Goal: Information Seeking & Learning: Learn about a topic

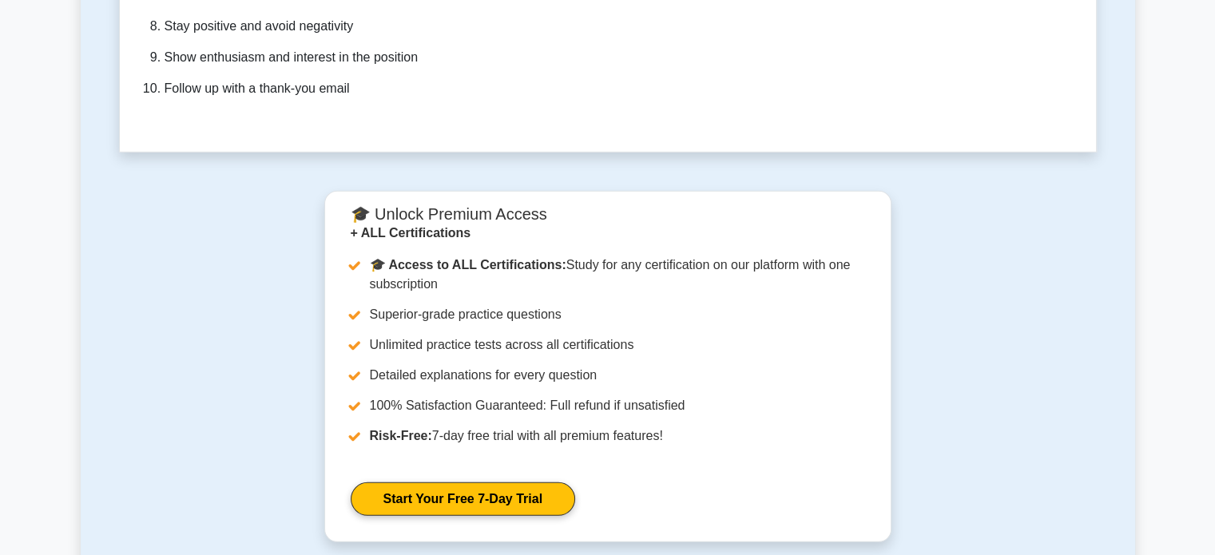
scroll to position [4730, 0]
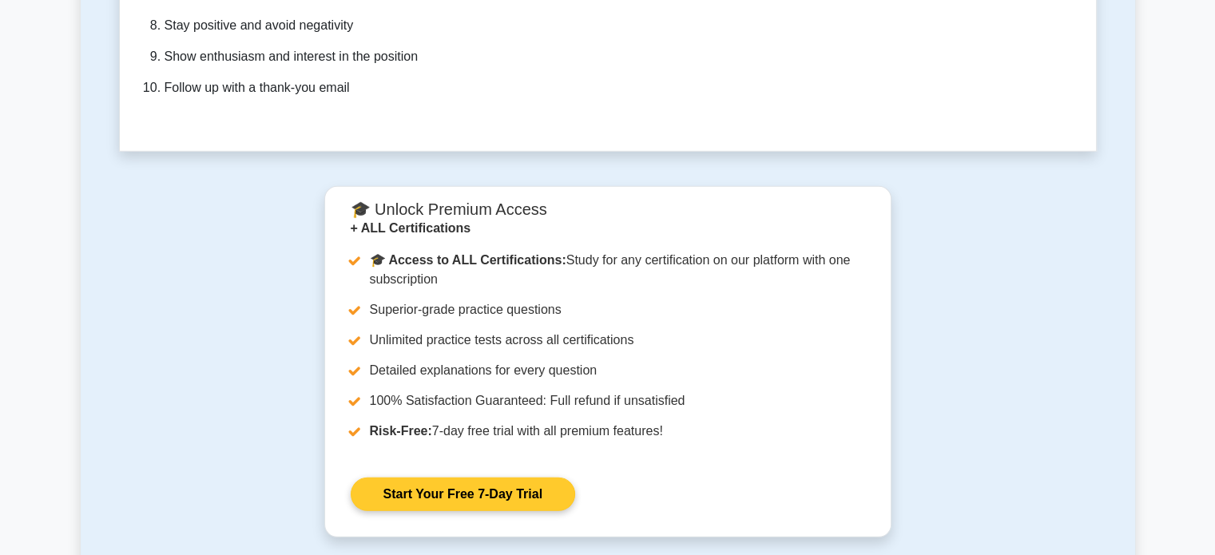
click at [434, 478] on link "Start Your Free 7-Day Trial" at bounding box center [463, 495] width 224 height 34
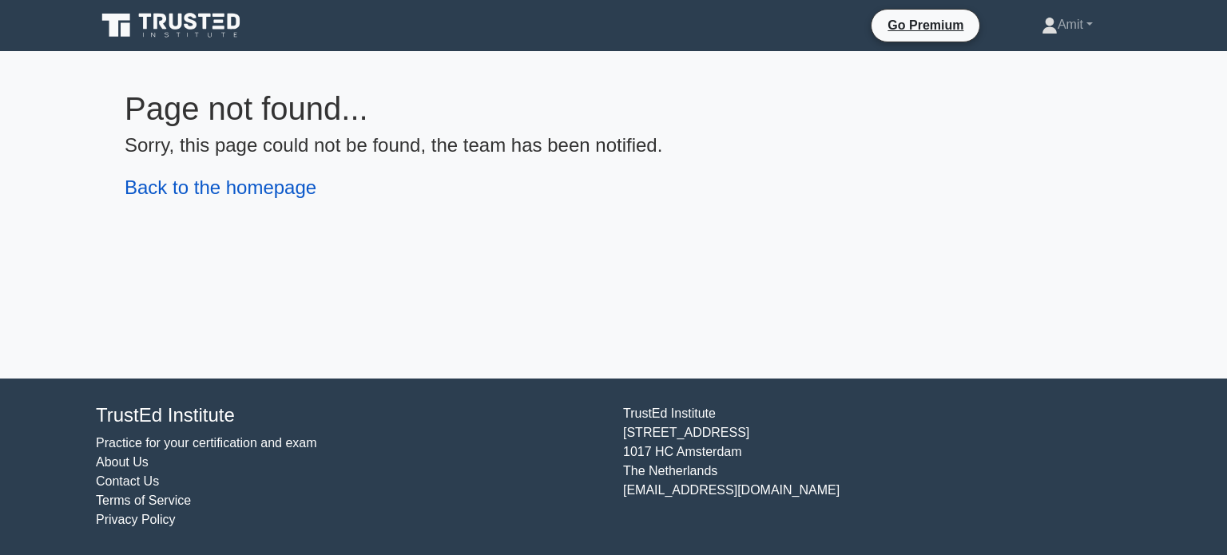
click at [266, 181] on link "Back to the homepage" at bounding box center [221, 188] width 192 height 22
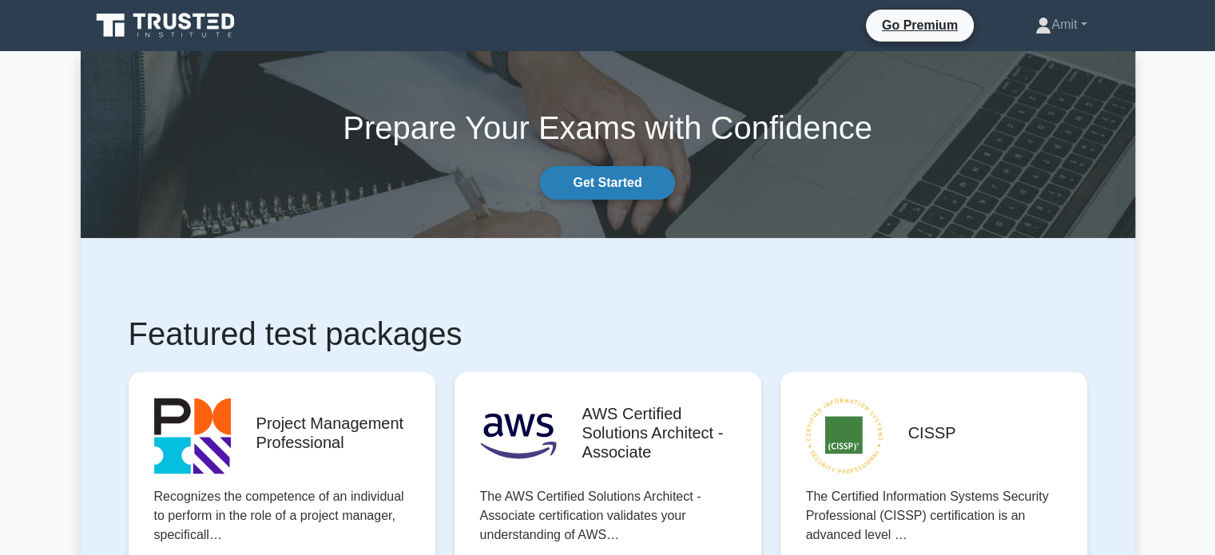
click at [634, 184] on link "Get Started" at bounding box center [607, 183] width 134 height 34
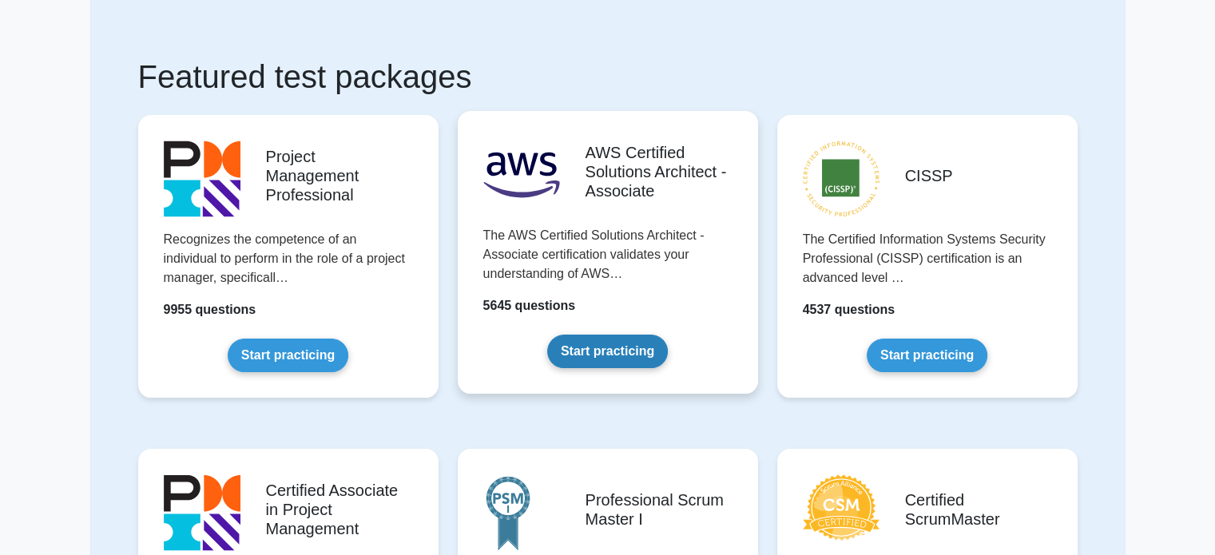
scroll to position [76, 0]
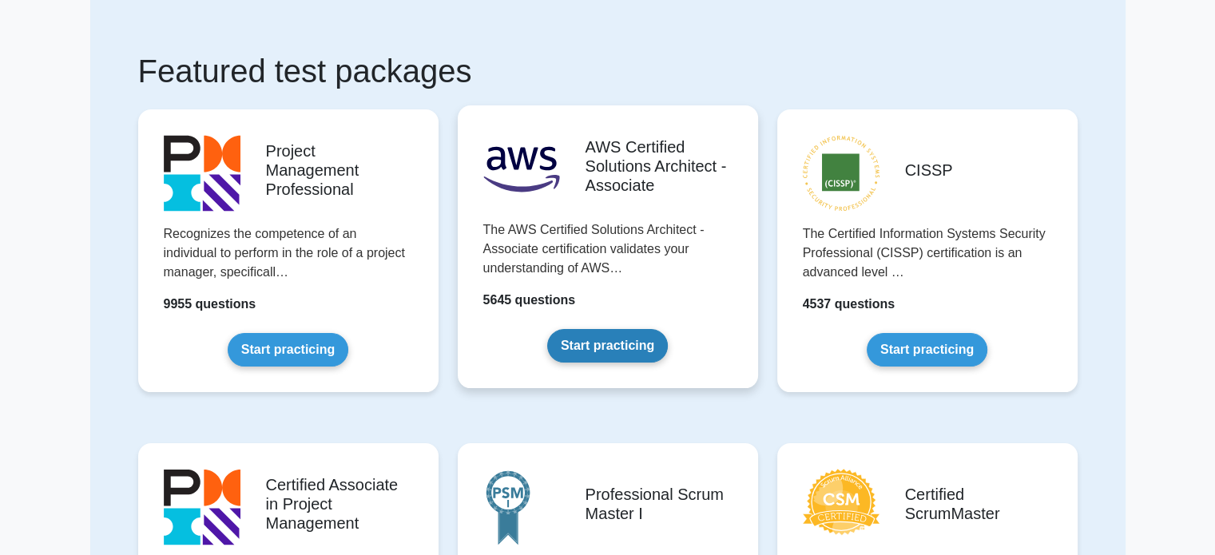
click at [574, 352] on link "Start practicing" at bounding box center [607, 346] width 121 height 34
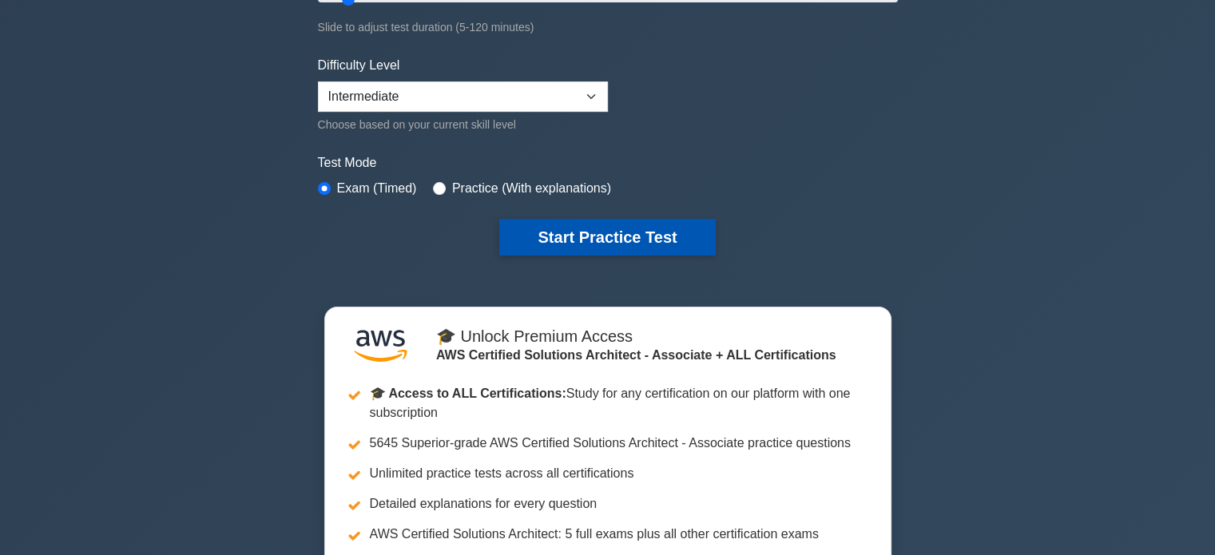
scroll to position [332, 0]
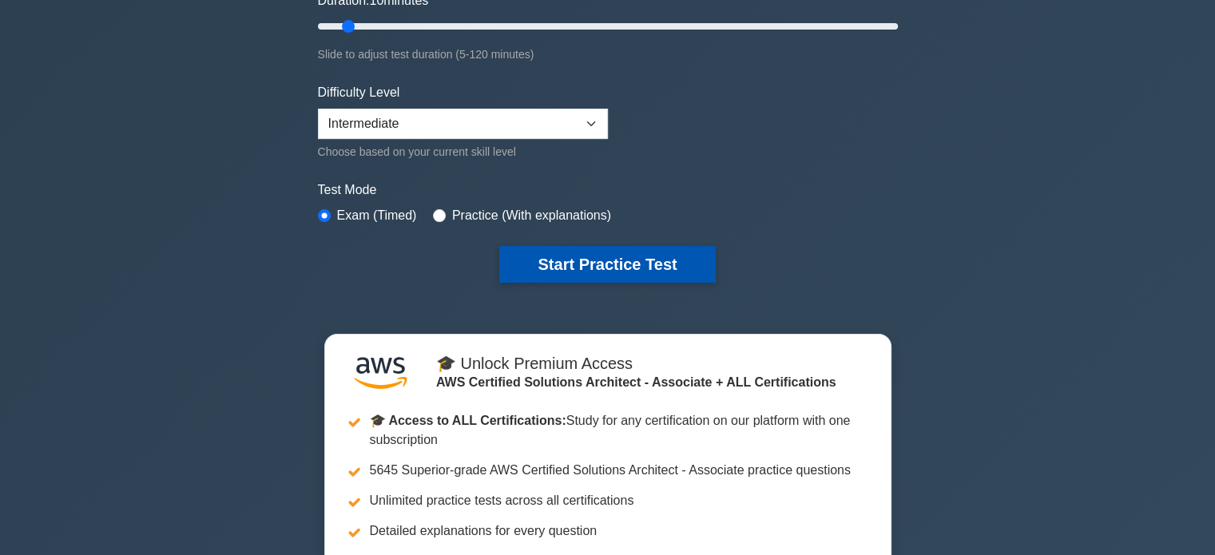
click at [572, 257] on button "Start Practice Test" at bounding box center [607, 264] width 216 height 37
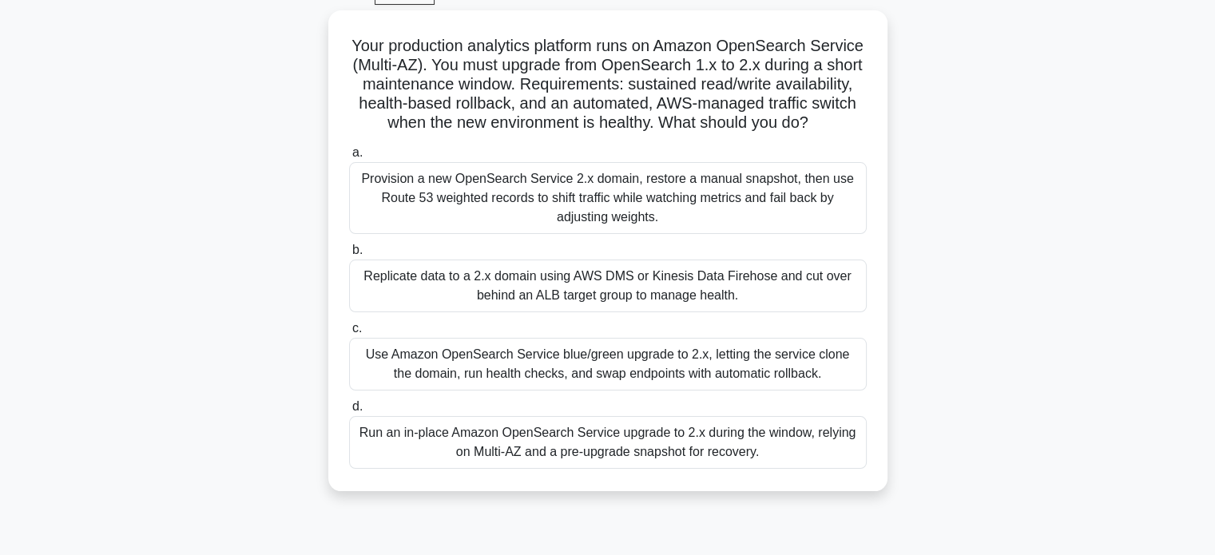
scroll to position [83, 0]
click at [301, 193] on div "Your production analytics platform runs on Amazon OpenSearch Service (Multi-AZ)…" at bounding box center [608, 260] width 1055 height 500
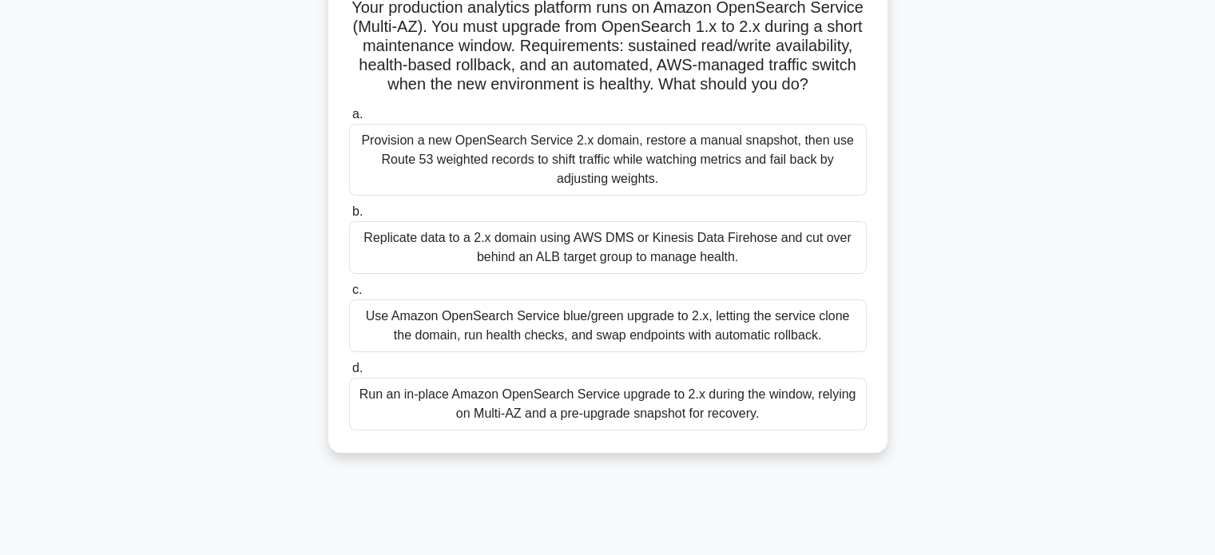
scroll to position [86, 0]
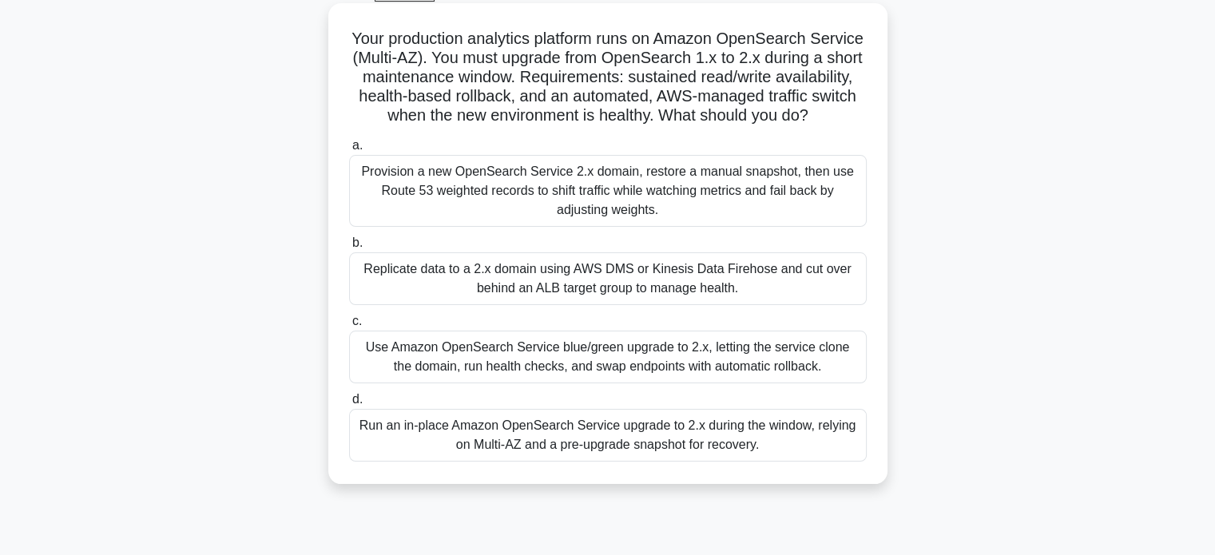
click at [443, 305] on div "Replicate data to a 2.x domain using AWS DMS or Kinesis Data Firehose and cut o…" at bounding box center [608, 278] width 518 height 53
click at [349, 248] on input "b. Replicate data to a 2.x domain using AWS DMS or Kinesis Data Firehose and cu…" at bounding box center [349, 243] width 0 height 10
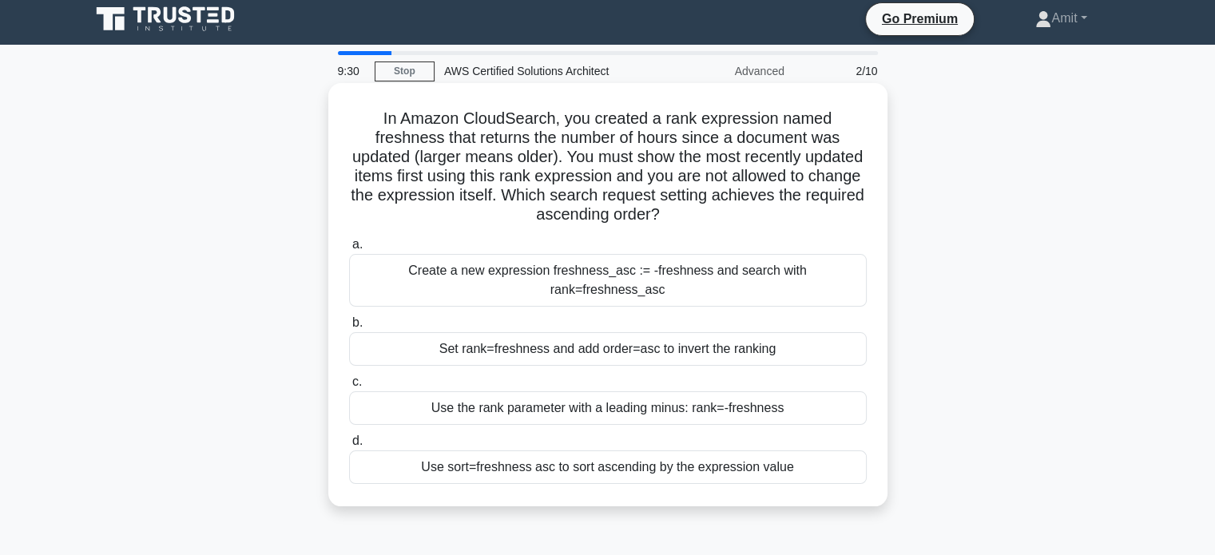
scroll to position [0, 0]
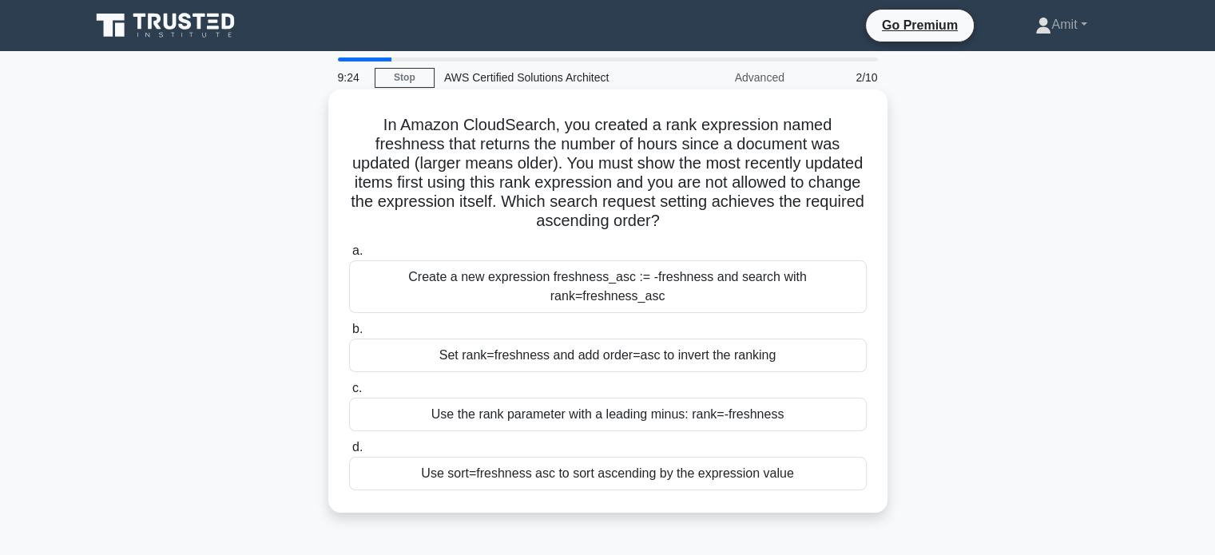
click at [486, 279] on div "Create a new expression freshness_asc := -freshness and search with rank=freshn…" at bounding box center [608, 286] width 518 height 53
click at [349, 256] on input "a. Create a new expression freshness_asc := -freshness and search with rank=fre…" at bounding box center [349, 251] width 0 height 10
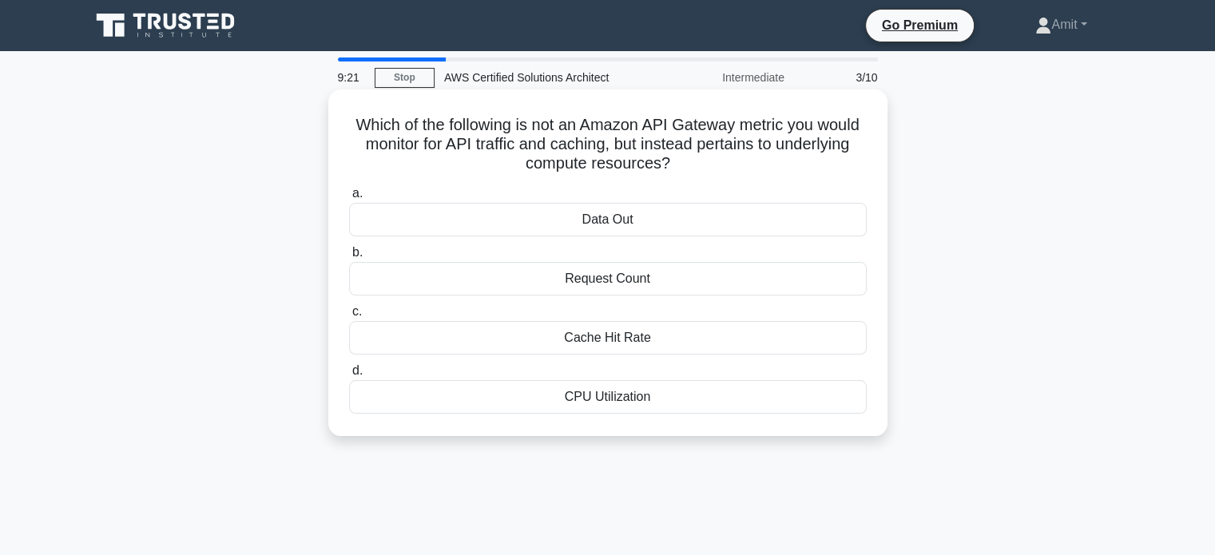
click at [566, 276] on div "Request Count" at bounding box center [608, 279] width 518 height 34
click at [349, 258] on input "b. Request Count" at bounding box center [349, 253] width 0 height 10
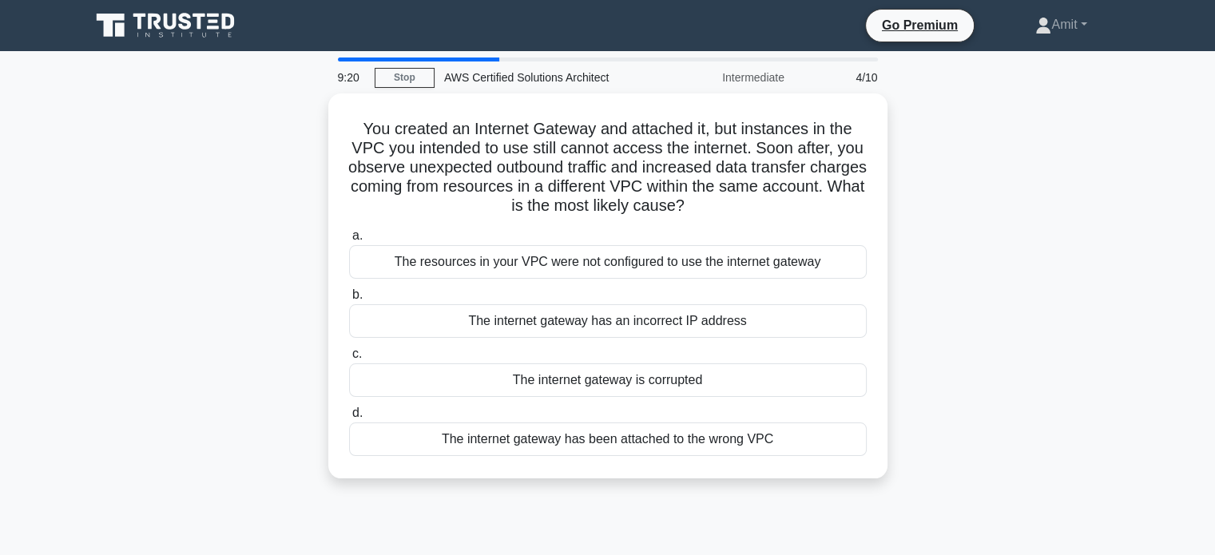
click at [566, 276] on div "a. The resources in your VPC were not configured to use the internet gateway b.…" at bounding box center [608, 341] width 537 height 236
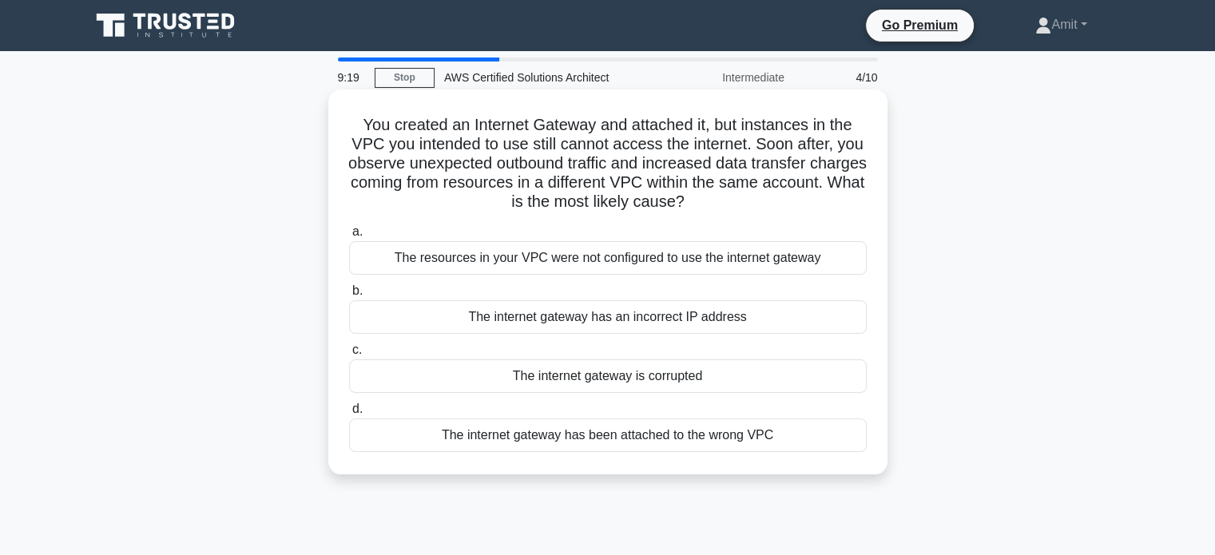
click at [572, 268] on div "The resources in your VPC were not configured to use the internet gateway" at bounding box center [608, 258] width 518 height 34
click at [349, 237] on input "a. The resources in your VPC were not configured to use the internet gateway" at bounding box center [349, 232] width 0 height 10
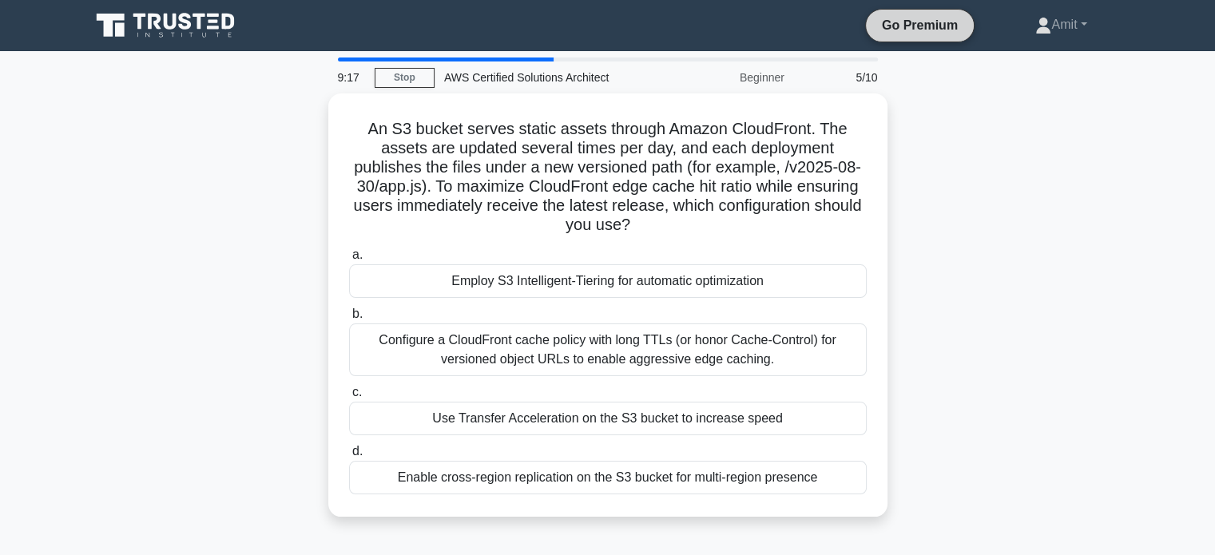
click at [898, 26] on link "Go Premium" at bounding box center [919, 25] width 95 height 20
